Goal: Find contact information: Find contact information

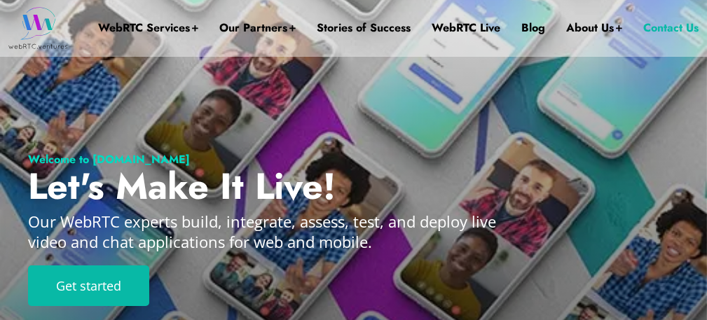
drag, startPoint x: 0, startPoint y: 0, endPoint x: 676, endPoint y: 31, distance: 677.2
click at [676, 31] on link "Contact Us" at bounding box center [670, 28] width 55 height 56
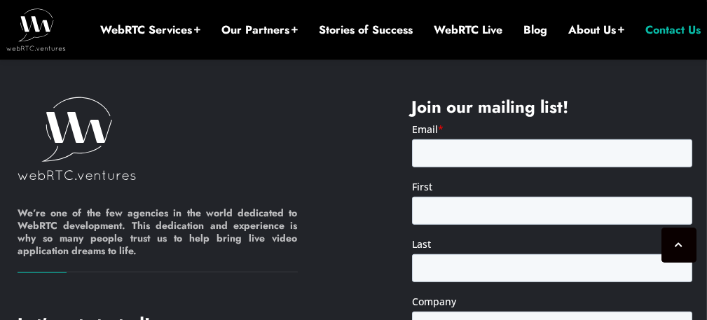
scroll to position [2078, 0]
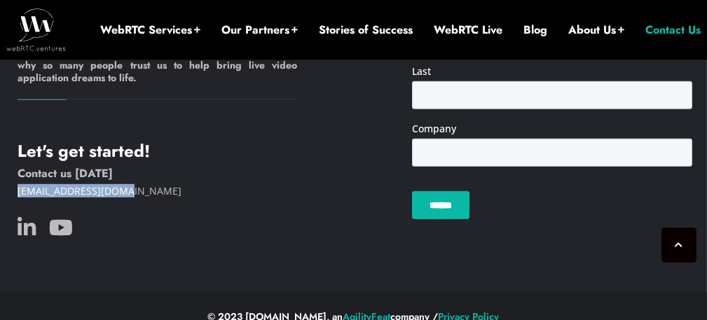
drag, startPoint x: 53, startPoint y: 169, endPoint x: 14, endPoint y: 167, distance: 38.6
click at [14, 167] on div "We’re one of the few agencies in the world dedicated to WebRTC development. Thi…" at bounding box center [156, 84] width 394 height 320
click at [189, 180] on div "Let's get started! Contact us today info@webrtc.ventures" at bounding box center [158, 192] width 280 height 102
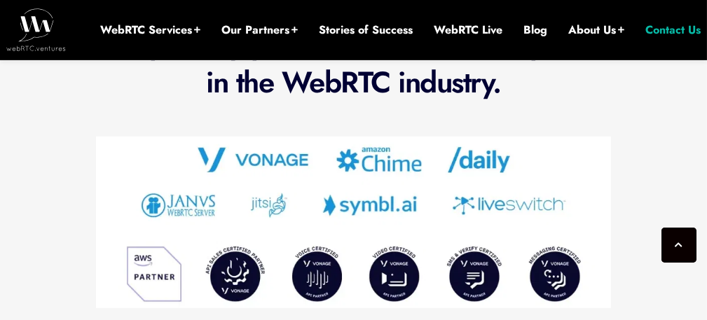
drag, startPoint x: 184, startPoint y: 210, endPoint x: 212, endPoint y: -5, distance: 216.8
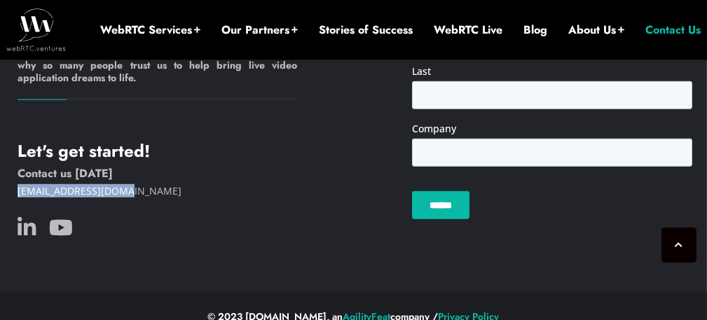
drag, startPoint x: 140, startPoint y: 170, endPoint x: 0, endPoint y: 170, distance: 140.1
click at [0, 170] on div "We’re one of the few agencies in the world dedicated to WebRTC development. Thi…" at bounding box center [156, 84] width 394 height 320
copy link "[EMAIL_ADDRESS][DOMAIN_NAME]"
